Goal: Navigation & Orientation: Find specific page/section

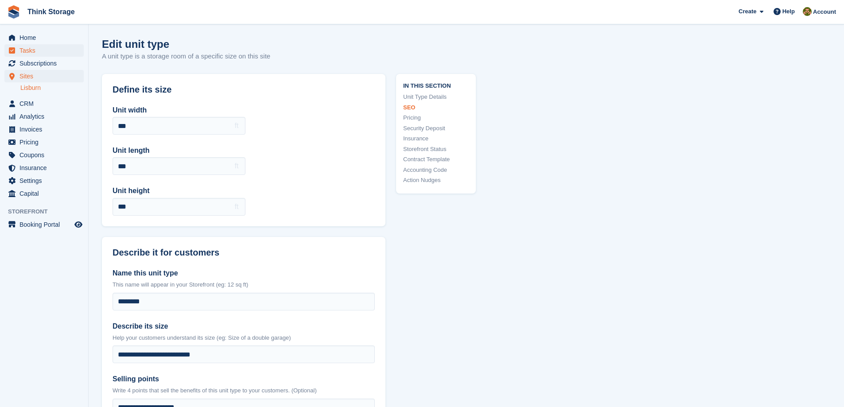
scroll to position [410, 0]
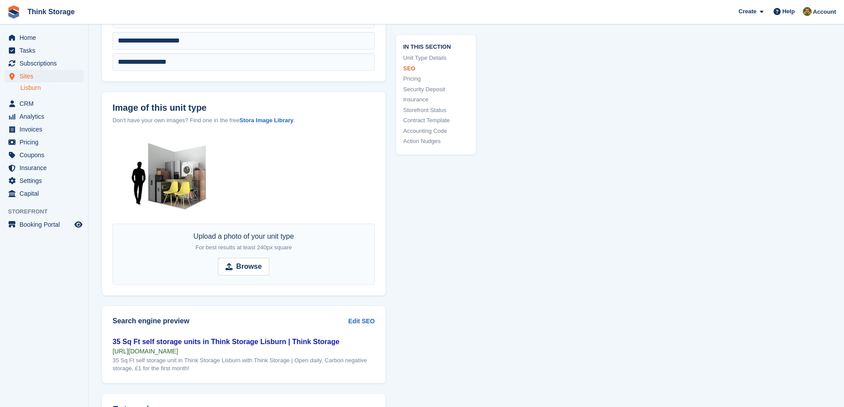
click at [29, 88] on link "Lisburn" at bounding box center [51, 88] width 63 height 8
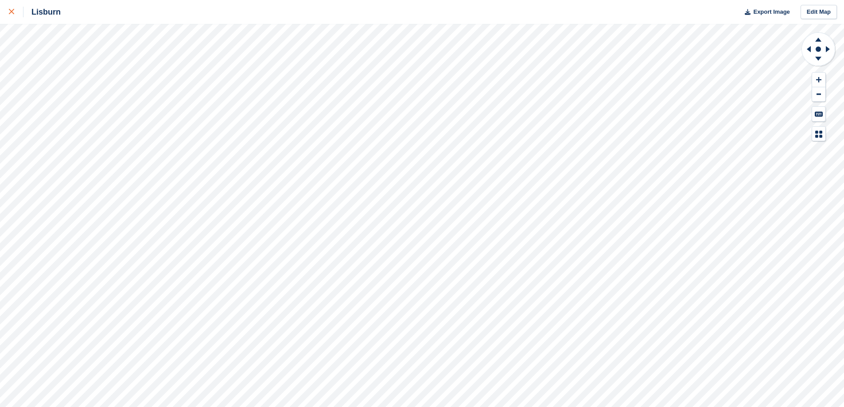
click at [12, 12] on icon at bounding box center [11, 11] width 5 height 5
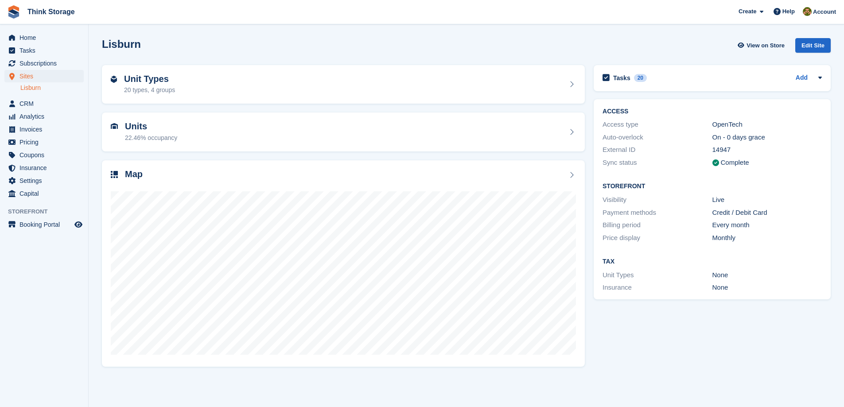
click at [30, 89] on link "Lisburn" at bounding box center [51, 88] width 63 height 8
click at [28, 35] on span "Home" at bounding box center [46, 37] width 53 height 12
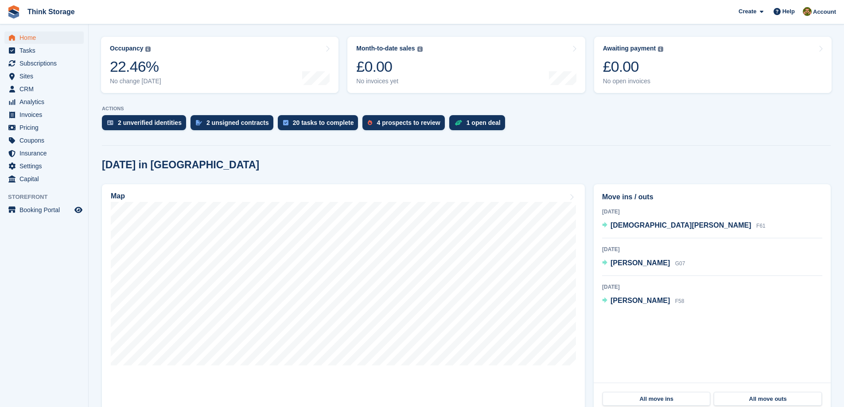
scroll to position [89, 0]
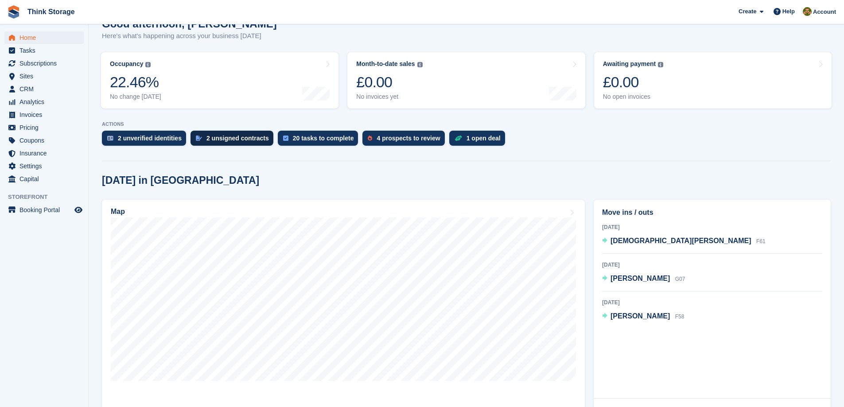
click at [231, 140] on div "2 unsigned contracts" at bounding box center [238, 138] width 63 height 7
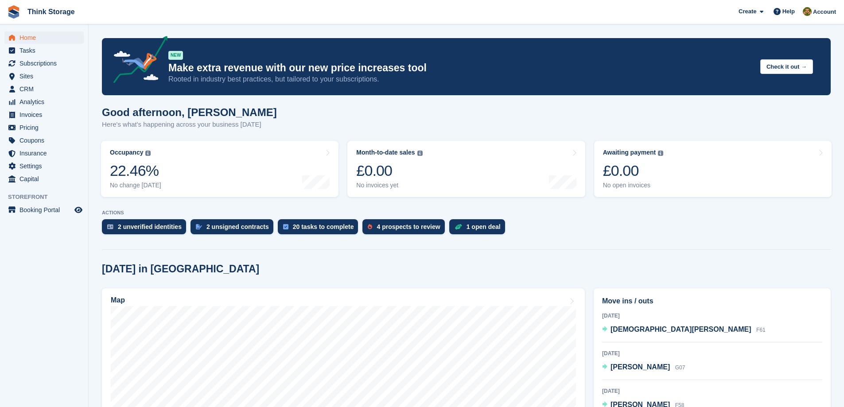
scroll to position [89, 0]
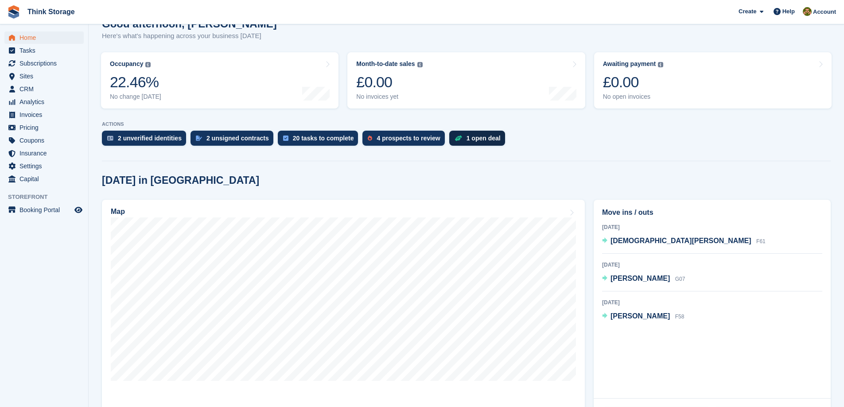
click at [481, 142] on div "1 open deal" at bounding box center [484, 138] width 34 height 7
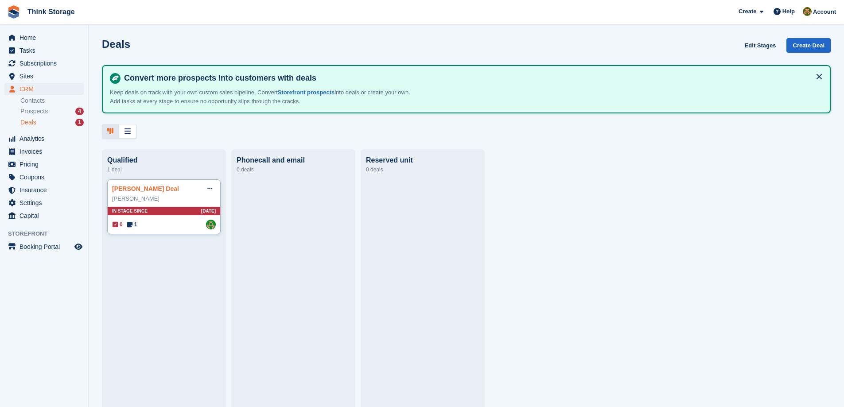
click at [159, 191] on link "[PERSON_NAME] Deal" at bounding box center [145, 188] width 67 height 7
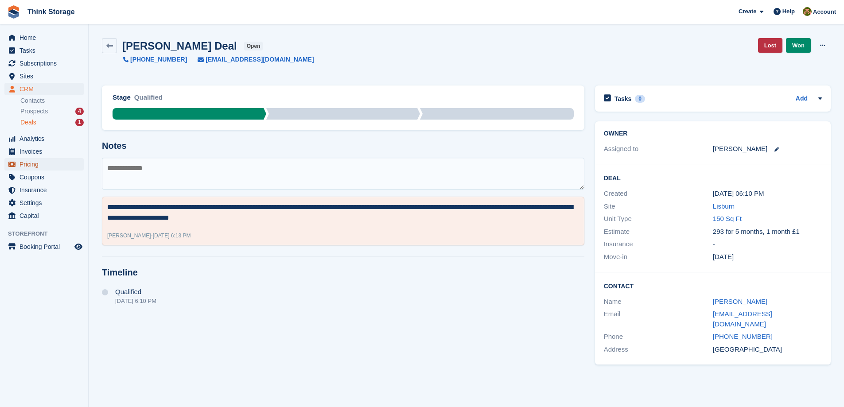
click at [27, 163] on span "Pricing" at bounding box center [46, 164] width 53 height 12
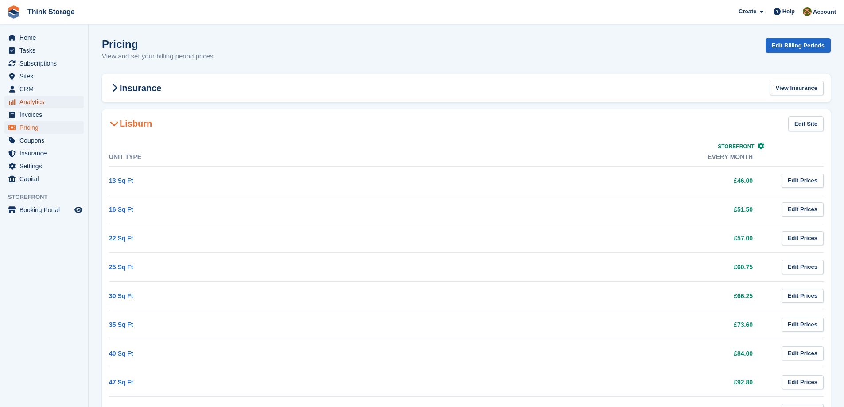
click at [31, 101] on span "Analytics" at bounding box center [46, 102] width 53 height 12
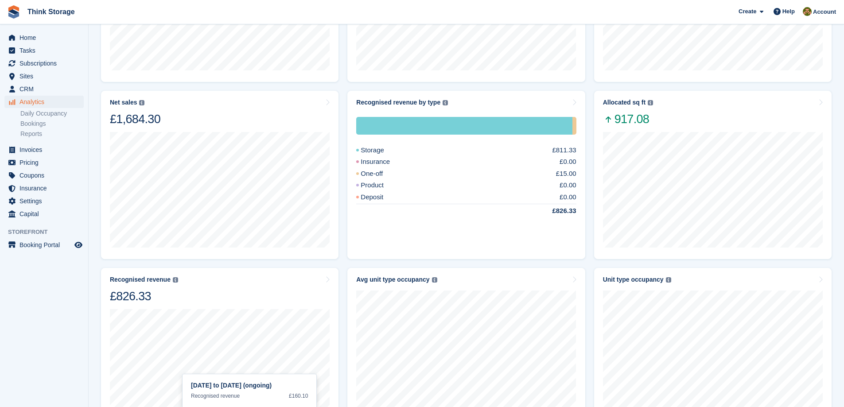
scroll to position [58, 0]
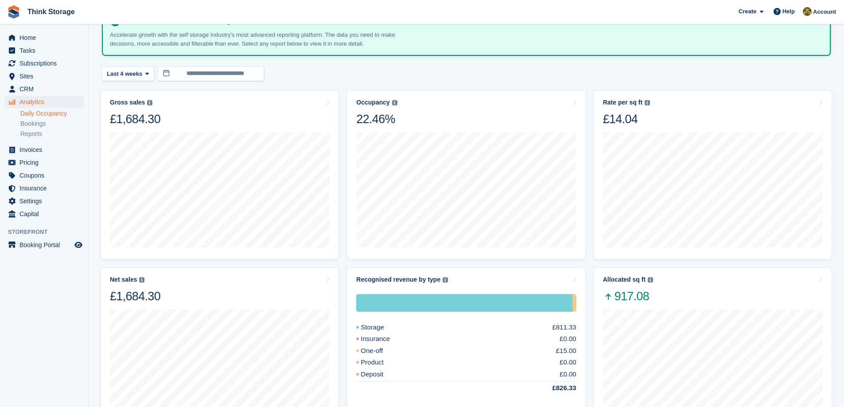
click at [58, 116] on link "Daily Occupancy" at bounding box center [51, 113] width 63 height 8
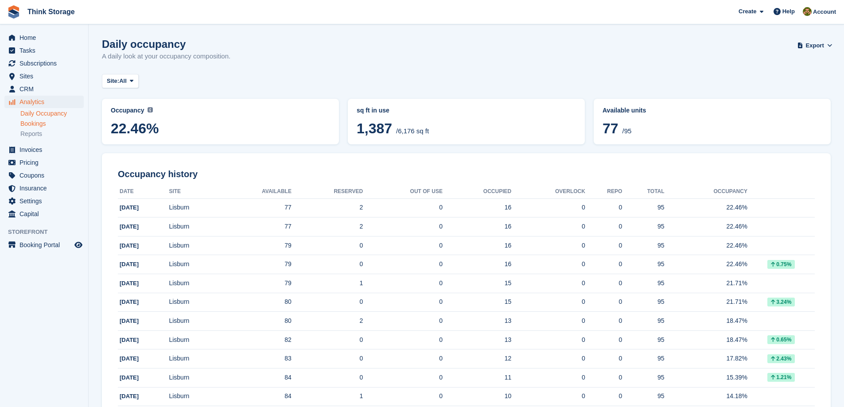
click at [39, 125] on link "Bookings" at bounding box center [51, 124] width 63 height 8
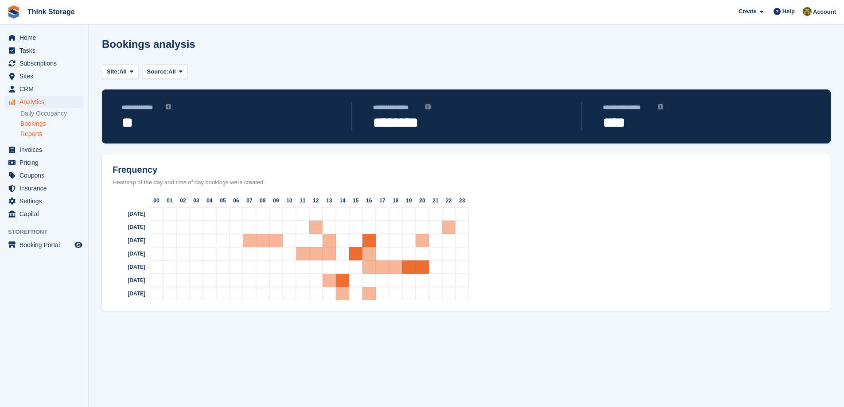
click at [33, 136] on link "Reports" at bounding box center [51, 134] width 63 height 8
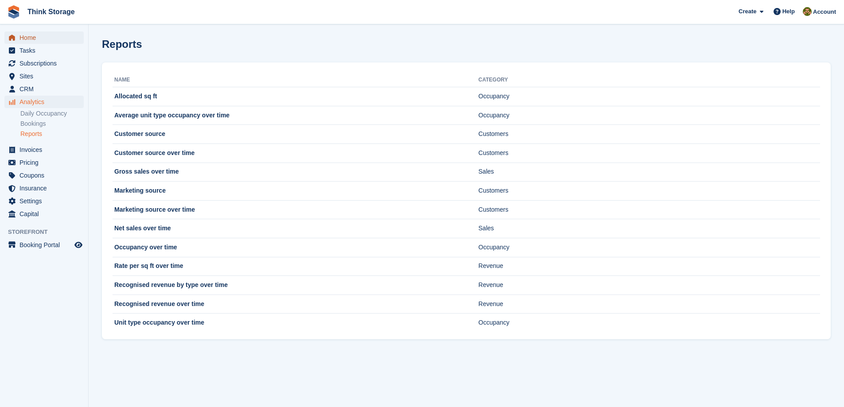
click at [37, 34] on span "Home" at bounding box center [46, 37] width 53 height 12
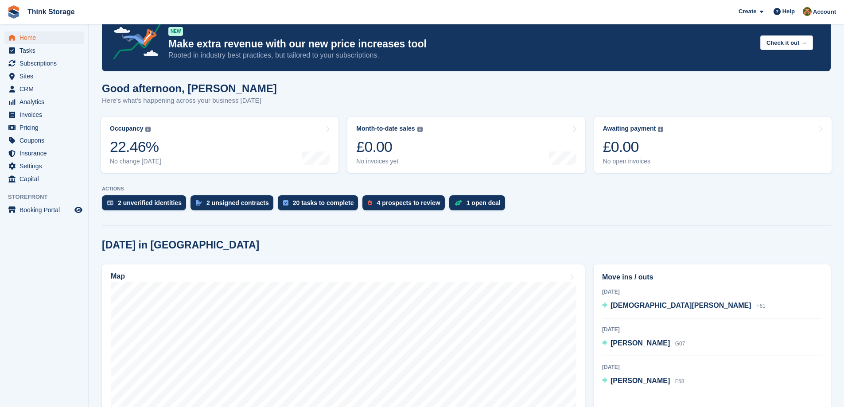
scroll to position [89, 0]
